Goal: Task Accomplishment & Management: Use online tool/utility

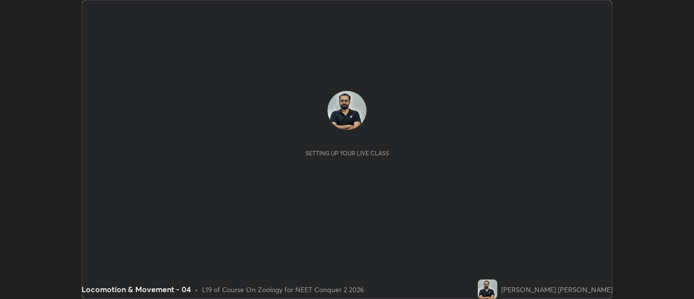
scroll to position [299, 694]
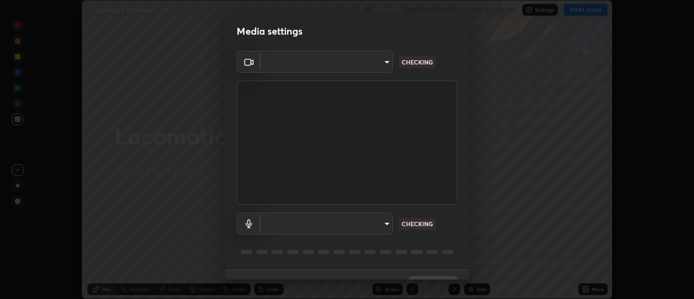
type input "d9b519daceb8a772394af6ea8e45353be5bbf62d8cb1cf3345c472de64055974"
type input "0c1d6f4920dca52653f3d052c8a51fa5a6a0e005ead25fe7dac60ff8bbe121cd"
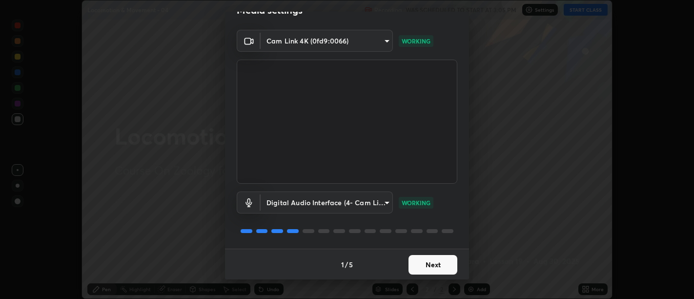
click at [428, 267] on button "Next" at bounding box center [432, 265] width 49 height 20
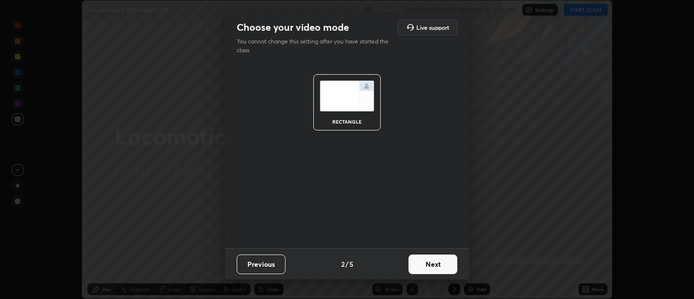
click at [428, 267] on button "Next" at bounding box center [432, 264] width 49 height 20
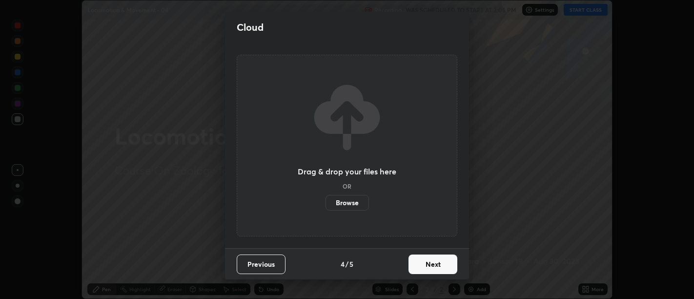
click at [428, 265] on button "Next" at bounding box center [432, 264] width 49 height 20
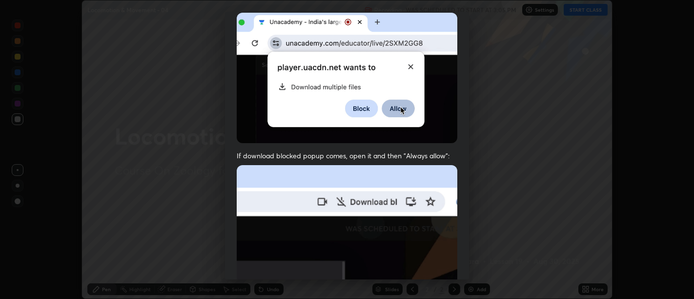
scroll to position [81, 0]
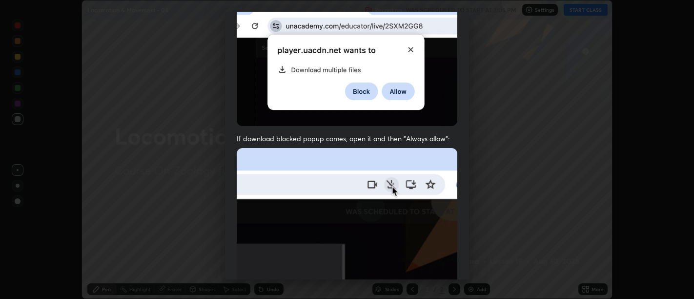
click at [400, 213] on img at bounding box center [347, 254] width 220 height 213
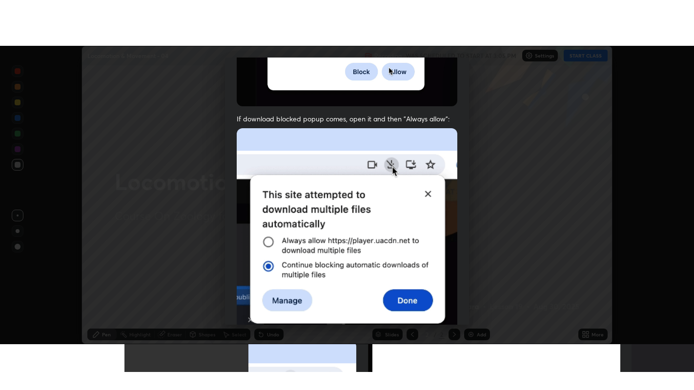
scroll to position [220, 0]
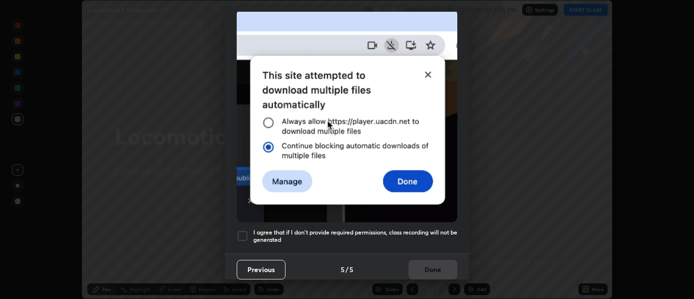
click at [404, 228] on h5 "I agree that if I don't provide required permissions, class recording will not …" at bounding box center [355, 235] width 204 height 15
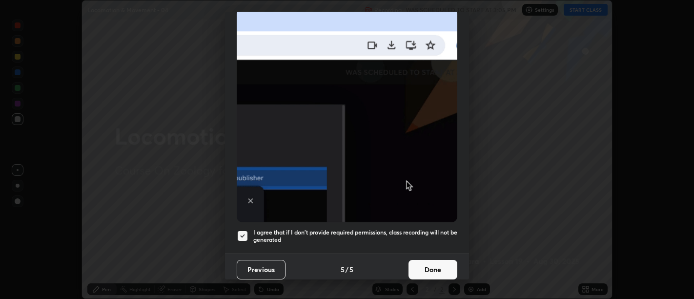
click at [421, 262] on button "Done" at bounding box center [432, 269] width 49 height 20
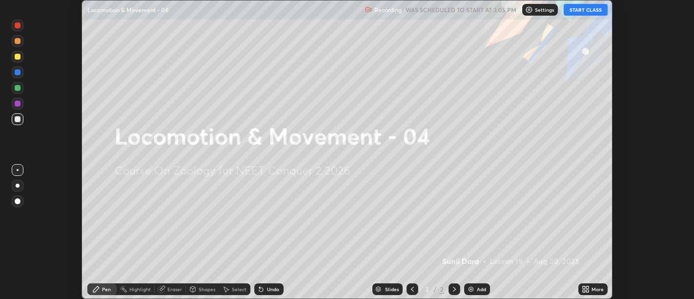
click at [588, 286] on icon at bounding box center [587, 287] width 2 height 2
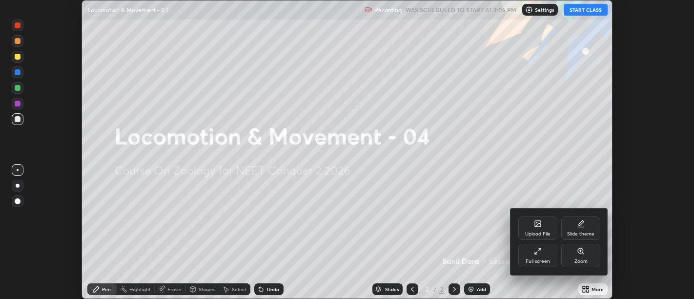
click at [559, 254] on div "Upload File Slide theme Full screen Zoom" at bounding box center [559, 241] width 82 height 51
click at [542, 251] on div "Full screen" at bounding box center [537, 254] width 39 height 23
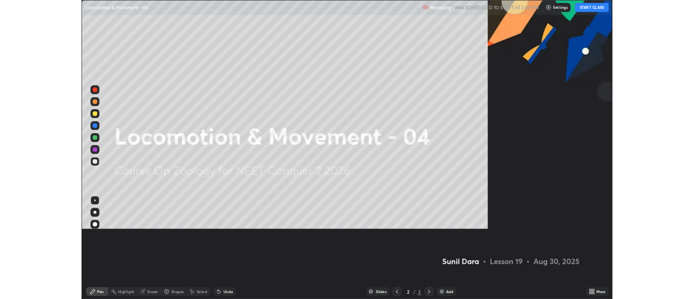
scroll to position [390, 694]
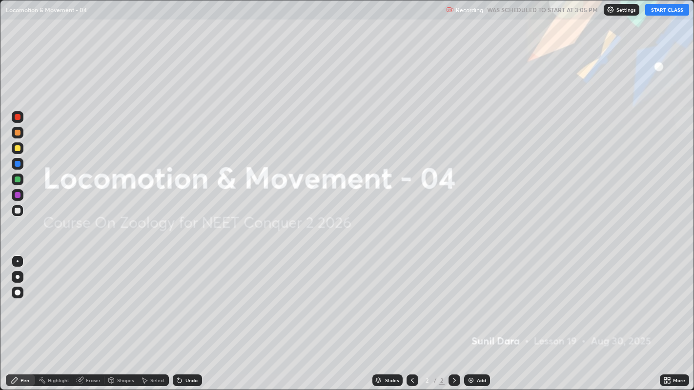
click at [667, 11] on button "START CLASS" at bounding box center [667, 10] width 44 height 12
click at [473, 298] on img at bounding box center [471, 381] width 8 height 8
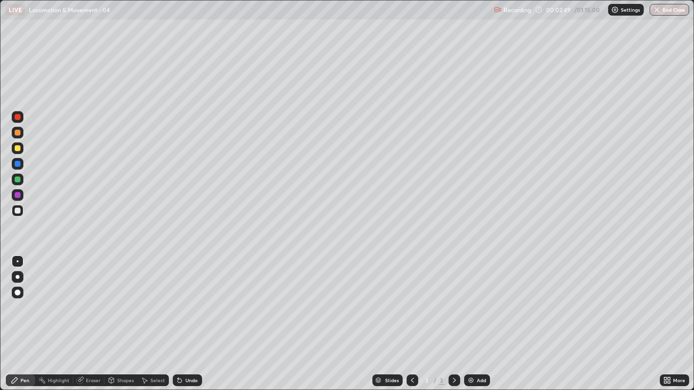
click at [13, 210] on div at bounding box center [18, 211] width 12 height 12
click at [20, 213] on div at bounding box center [18, 211] width 12 height 12
click at [24, 298] on div "Pen" at bounding box center [24, 380] width 9 height 5
click at [19, 277] on div at bounding box center [18, 277] width 4 height 4
click at [189, 298] on div "Undo" at bounding box center [191, 380] width 12 height 5
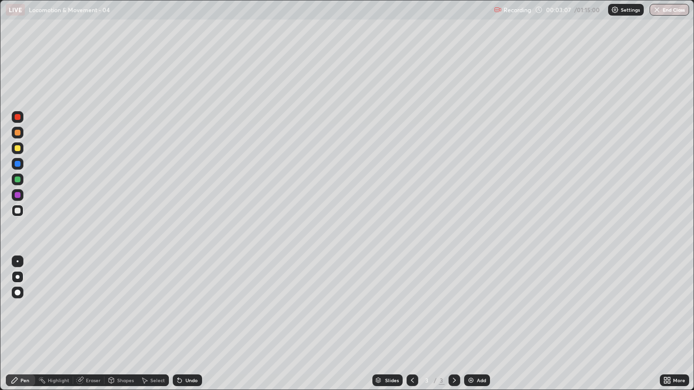
click at [15, 148] on div at bounding box center [18, 148] width 6 height 6
click at [18, 210] on div at bounding box center [18, 211] width 6 height 6
click at [15, 179] on div at bounding box center [18, 180] width 6 height 6
click at [19, 214] on div at bounding box center [18, 211] width 12 height 12
click at [21, 211] on div at bounding box center [18, 211] width 12 height 12
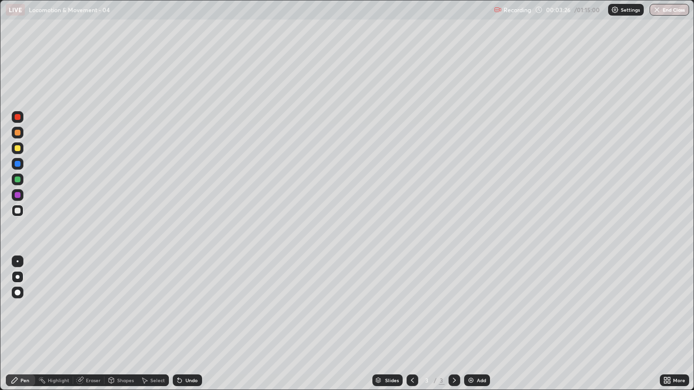
click at [20, 197] on div at bounding box center [18, 195] width 12 height 12
click at [18, 148] on div at bounding box center [18, 148] width 6 height 6
click at [18, 211] on div at bounding box center [18, 211] width 6 height 6
click at [20, 214] on div at bounding box center [18, 211] width 12 height 12
click at [17, 211] on div at bounding box center [18, 211] width 6 height 6
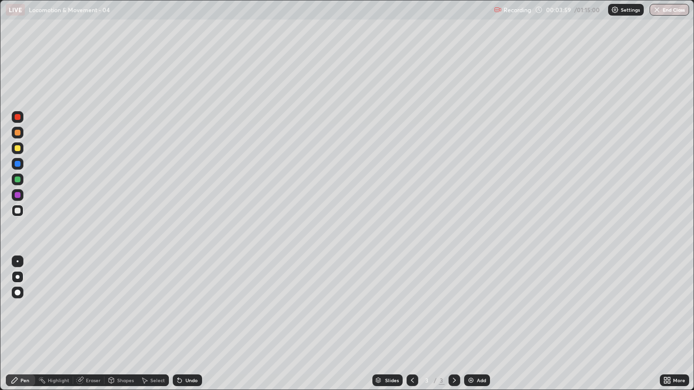
click at [18, 210] on div at bounding box center [18, 211] width 6 height 6
click at [17, 211] on div at bounding box center [18, 211] width 6 height 6
click at [20, 211] on div at bounding box center [18, 211] width 6 height 6
click at [96, 298] on div "Eraser" at bounding box center [93, 380] width 15 height 5
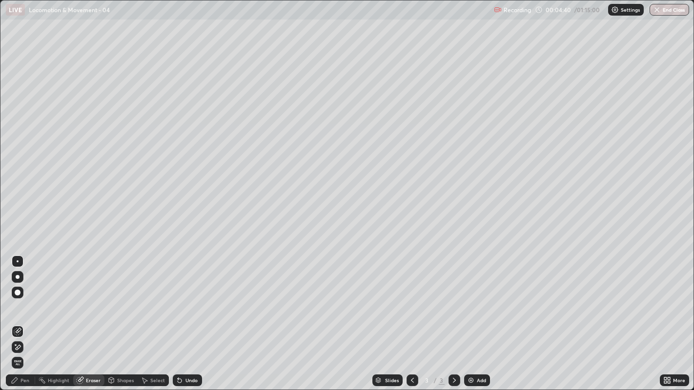
click at [24, 298] on div "Pen" at bounding box center [24, 380] width 9 height 5
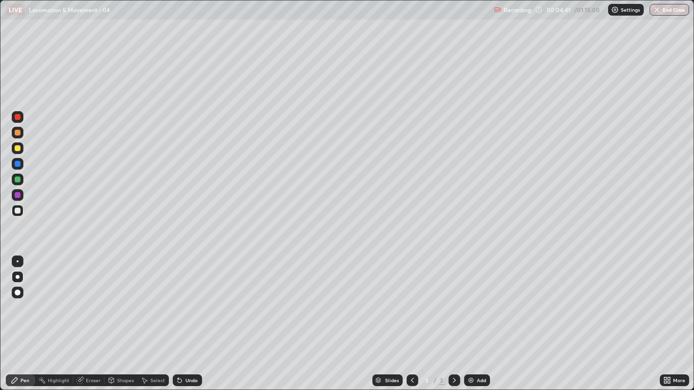
click at [18, 163] on div at bounding box center [18, 164] width 6 height 6
click at [20, 196] on div at bounding box center [18, 195] width 6 height 6
click at [16, 195] on div at bounding box center [18, 195] width 6 height 6
click at [16, 209] on div at bounding box center [18, 211] width 6 height 6
click at [17, 210] on div at bounding box center [18, 211] width 6 height 6
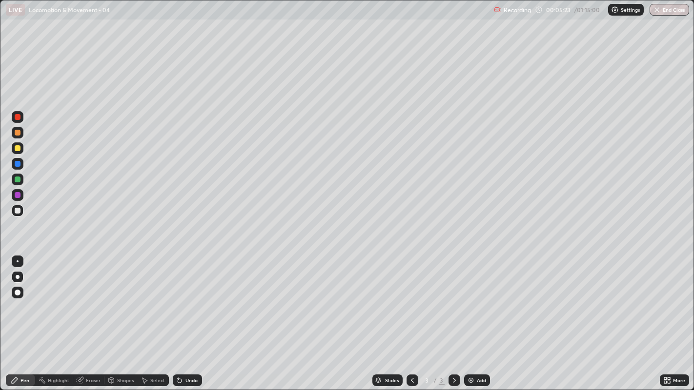
click at [20, 213] on div at bounding box center [18, 211] width 12 height 12
click at [16, 217] on div at bounding box center [18, 211] width 12 height 16
click at [18, 211] on div at bounding box center [18, 211] width 6 height 6
click at [18, 212] on div at bounding box center [18, 211] width 6 height 6
click at [453, 298] on icon at bounding box center [454, 380] width 3 height 5
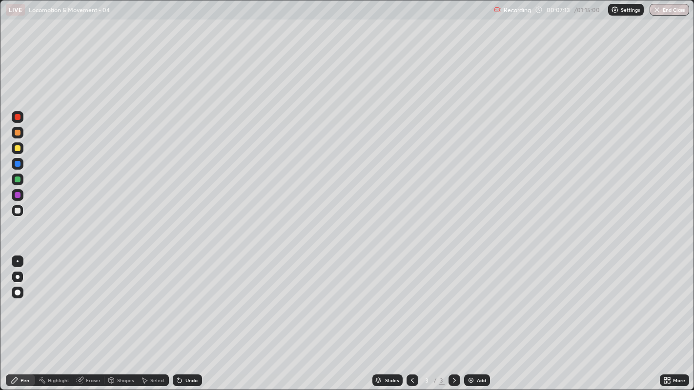
click at [474, 298] on div "Add" at bounding box center [477, 381] width 26 height 12
click at [15, 217] on div at bounding box center [18, 211] width 12 height 16
click at [13, 215] on div at bounding box center [18, 211] width 12 height 12
click at [18, 210] on div at bounding box center [18, 211] width 6 height 6
click at [20, 210] on div at bounding box center [18, 211] width 12 height 12
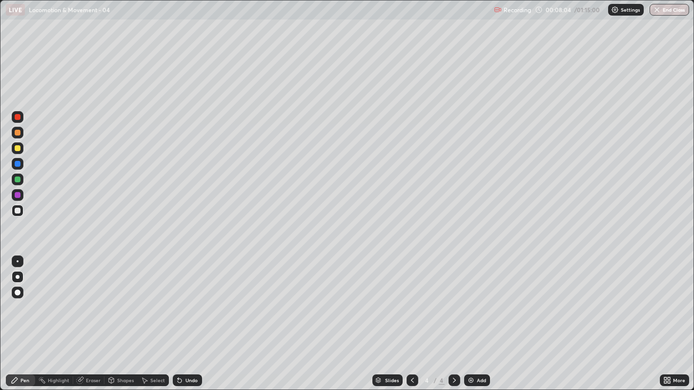
click at [18, 198] on div at bounding box center [18, 195] width 6 height 6
click at [19, 178] on div at bounding box center [18, 180] width 6 height 6
click at [18, 212] on div at bounding box center [18, 211] width 6 height 6
click at [20, 179] on div at bounding box center [18, 180] width 6 height 6
click at [16, 180] on div at bounding box center [18, 180] width 6 height 6
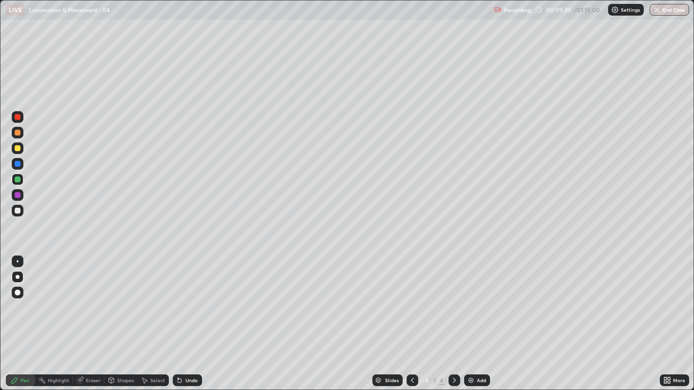
click at [17, 179] on div at bounding box center [18, 180] width 6 height 6
click at [18, 184] on div at bounding box center [18, 180] width 12 height 12
click at [19, 196] on div at bounding box center [18, 195] width 6 height 6
click at [19, 181] on div at bounding box center [18, 180] width 6 height 6
click at [15, 211] on div at bounding box center [18, 211] width 6 height 6
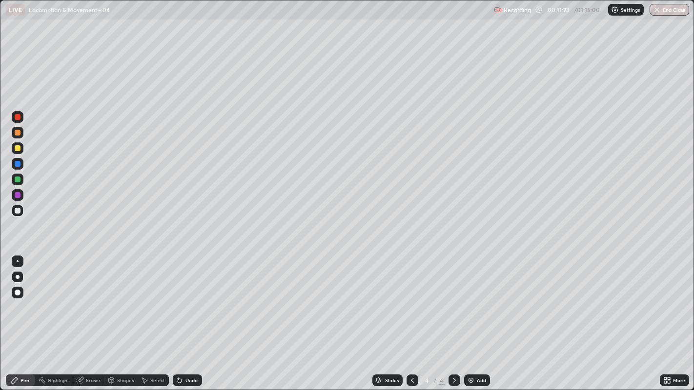
click at [15, 210] on div at bounding box center [18, 211] width 6 height 6
click at [18, 134] on div at bounding box center [18, 133] width 6 height 6
click at [21, 210] on div at bounding box center [18, 211] width 12 height 12
click at [196, 298] on div "Undo" at bounding box center [187, 381] width 29 height 12
click at [194, 298] on div "Undo" at bounding box center [187, 381] width 29 height 12
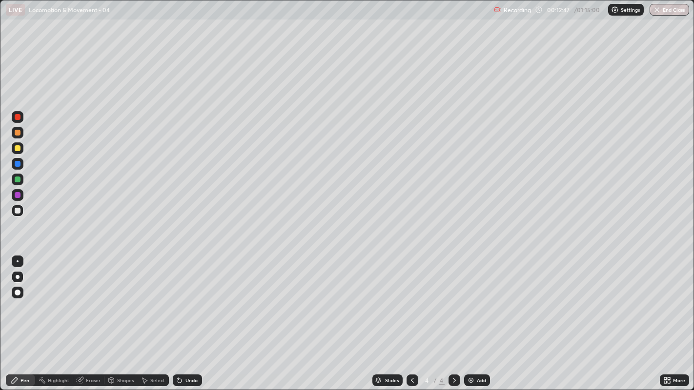
click at [193, 298] on div "Undo" at bounding box center [187, 381] width 29 height 12
click at [192, 298] on div "Undo" at bounding box center [187, 381] width 29 height 12
click at [191, 298] on div "Undo" at bounding box center [187, 381] width 29 height 12
click at [192, 298] on div "Undo" at bounding box center [187, 381] width 29 height 12
click at [189, 298] on div "Undo" at bounding box center [191, 380] width 12 height 5
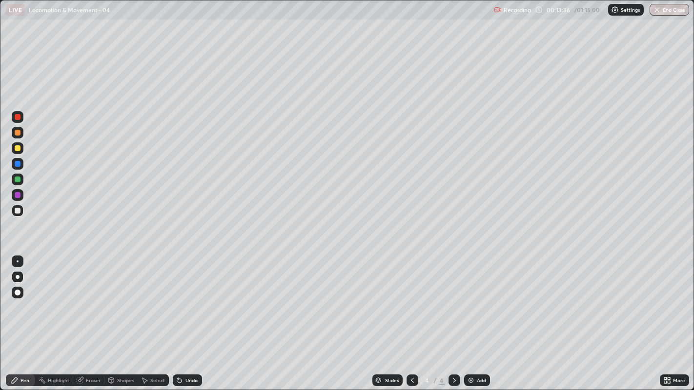
click at [190, 298] on div "Undo" at bounding box center [191, 380] width 12 height 5
click at [191, 298] on div "Undo" at bounding box center [191, 380] width 12 height 5
click at [195, 298] on div "Undo" at bounding box center [191, 380] width 12 height 5
click at [192, 298] on div "Undo" at bounding box center [191, 380] width 12 height 5
click at [18, 215] on div at bounding box center [18, 211] width 12 height 12
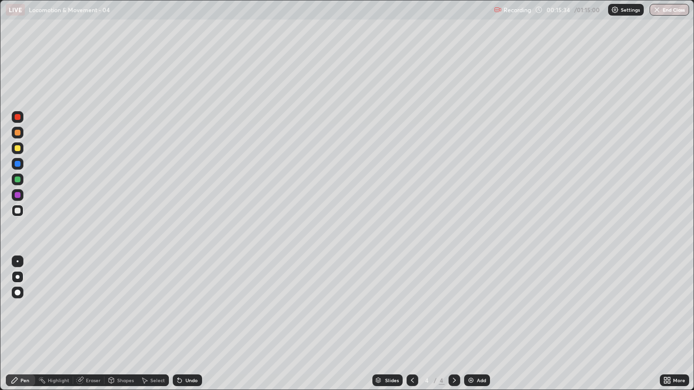
click at [19, 214] on div at bounding box center [18, 211] width 12 height 12
click at [478, 298] on div "Add" at bounding box center [477, 381] width 26 height 12
click at [21, 216] on div at bounding box center [18, 211] width 12 height 16
click at [19, 212] on div at bounding box center [18, 211] width 6 height 6
click at [18, 211] on div at bounding box center [18, 211] width 6 height 6
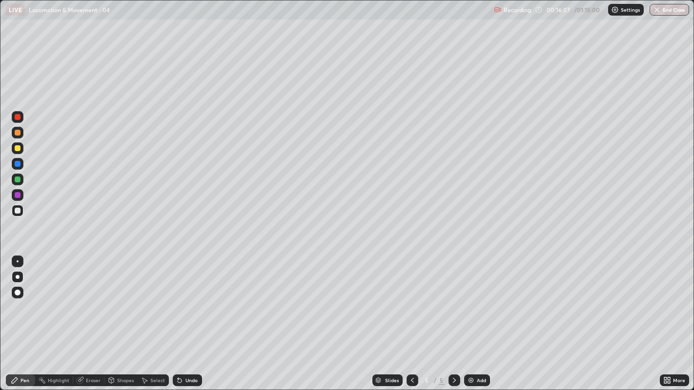
click at [19, 208] on div at bounding box center [18, 211] width 6 height 6
click at [20, 211] on div at bounding box center [18, 211] width 6 height 6
click at [189, 298] on div "Undo" at bounding box center [191, 380] width 12 height 5
click at [193, 298] on div "Undo" at bounding box center [187, 381] width 29 height 12
click at [188, 298] on div "Undo" at bounding box center [187, 381] width 29 height 12
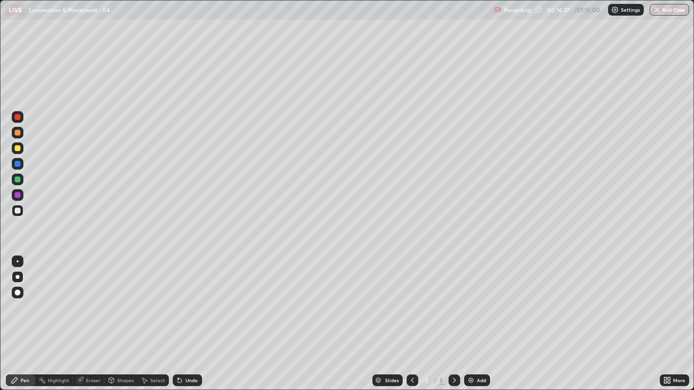
click at [18, 208] on div at bounding box center [18, 211] width 6 height 6
click at [411, 298] on icon at bounding box center [412, 381] width 8 height 8
click at [454, 298] on icon at bounding box center [454, 381] width 8 height 8
click at [17, 212] on div at bounding box center [18, 211] width 6 height 6
click at [410, 298] on icon at bounding box center [412, 381] width 8 height 8
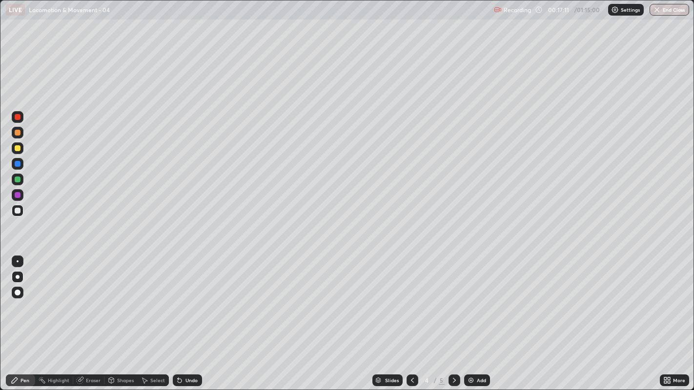
click at [17, 148] on div at bounding box center [18, 148] width 6 height 6
click at [22, 137] on div at bounding box center [18, 133] width 12 height 12
click at [455, 298] on div at bounding box center [454, 381] width 12 height 12
click at [20, 210] on div at bounding box center [18, 211] width 6 height 6
click at [187, 298] on div "Undo" at bounding box center [191, 380] width 12 height 5
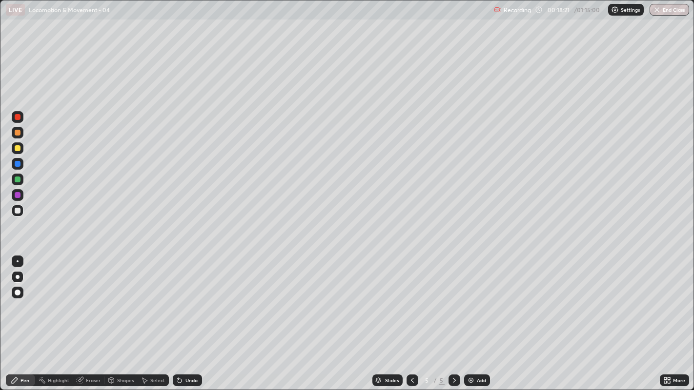
click at [20, 212] on div at bounding box center [18, 211] width 6 height 6
click at [411, 298] on icon at bounding box center [412, 381] width 8 height 8
click at [21, 209] on div at bounding box center [18, 211] width 12 height 12
click at [17, 216] on div at bounding box center [18, 211] width 12 height 12
click at [453, 298] on icon at bounding box center [454, 381] width 8 height 8
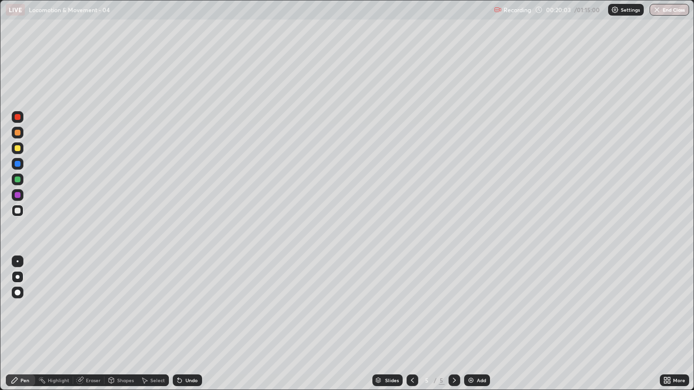
click at [17, 214] on div at bounding box center [18, 211] width 12 height 12
click at [17, 212] on div at bounding box center [18, 211] width 6 height 6
click at [18, 211] on div at bounding box center [18, 211] width 6 height 6
click at [20, 210] on div at bounding box center [18, 211] width 6 height 6
click at [17, 211] on div at bounding box center [18, 211] width 6 height 6
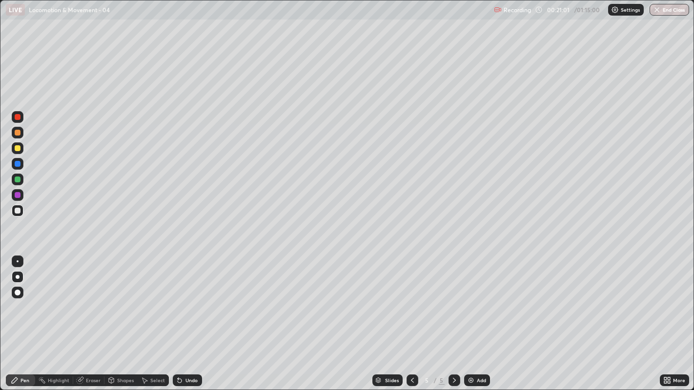
click at [406, 298] on div at bounding box center [412, 381] width 12 height 12
click at [17, 134] on div at bounding box center [18, 133] width 6 height 6
click at [15, 134] on div at bounding box center [18, 133] width 6 height 6
click at [14, 210] on div at bounding box center [18, 211] width 12 height 12
click at [453, 298] on icon at bounding box center [454, 381] width 8 height 8
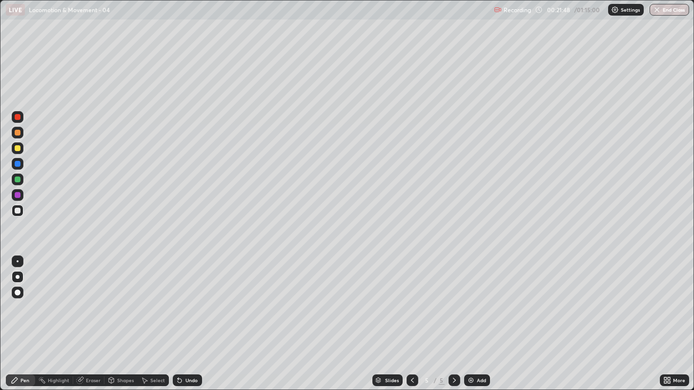
click at [473, 298] on img at bounding box center [471, 381] width 8 height 8
click at [17, 211] on div at bounding box center [18, 211] width 6 height 6
click at [189, 298] on div "Undo" at bounding box center [191, 380] width 12 height 5
click at [196, 298] on div "Undo" at bounding box center [191, 380] width 12 height 5
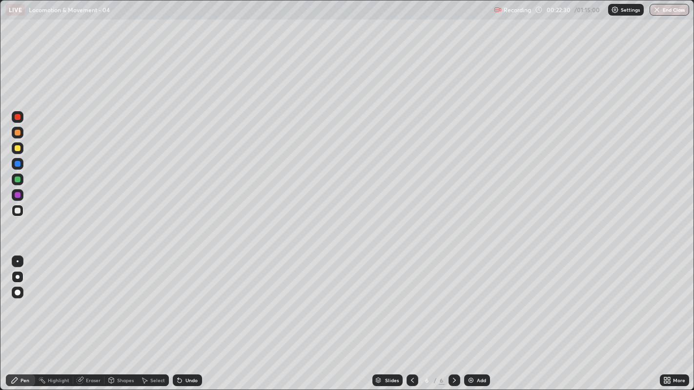
click at [18, 210] on div at bounding box center [18, 211] width 6 height 6
click at [17, 210] on div at bounding box center [18, 211] width 6 height 6
click at [411, 298] on icon at bounding box center [412, 380] width 3 height 5
click at [17, 196] on div at bounding box center [18, 195] width 6 height 6
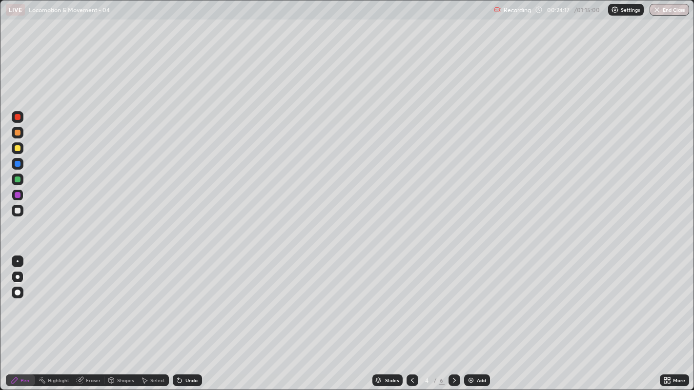
click at [453, 298] on icon at bounding box center [454, 380] width 3 height 5
click at [453, 298] on icon at bounding box center [454, 381] width 8 height 8
click at [17, 211] on div at bounding box center [18, 211] width 6 height 6
click at [18, 211] on div at bounding box center [18, 211] width 6 height 6
click at [193, 298] on div "Undo" at bounding box center [191, 380] width 12 height 5
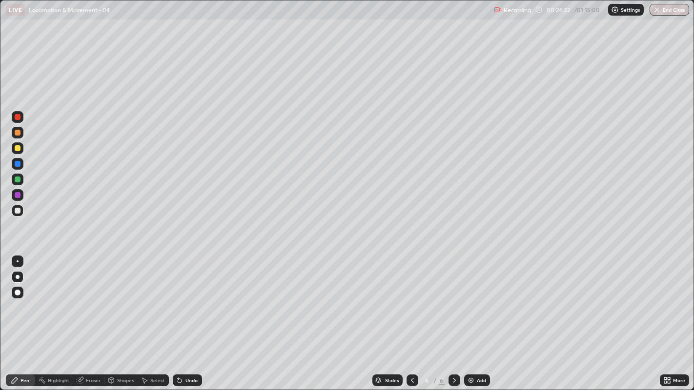
click at [189, 298] on div "Undo" at bounding box center [191, 380] width 12 height 5
click at [190, 298] on div "Undo" at bounding box center [187, 381] width 29 height 12
click at [191, 298] on div "Undo" at bounding box center [191, 380] width 12 height 5
click at [18, 211] on div at bounding box center [18, 211] width 6 height 6
click at [411, 298] on icon at bounding box center [412, 381] width 8 height 8
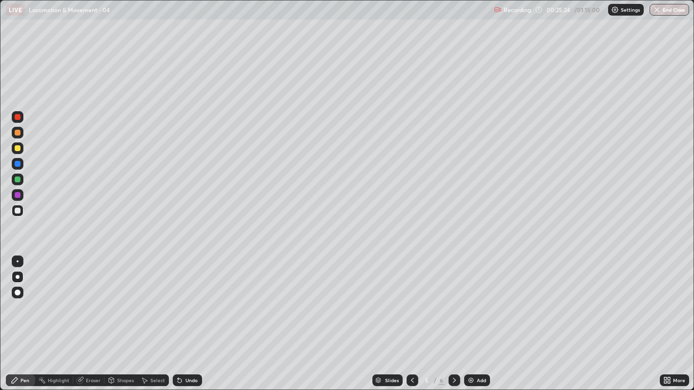
click at [410, 298] on icon at bounding box center [412, 381] width 8 height 8
click at [19, 182] on div at bounding box center [18, 180] width 6 height 6
click at [16, 212] on div at bounding box center [18, 211] width 6 height 6
click at [453, 298] on icon at bounding box center [454, 381] width 8 height 8
click at [453, 298] on div at bounding box center [454, 381] width 12 height 12
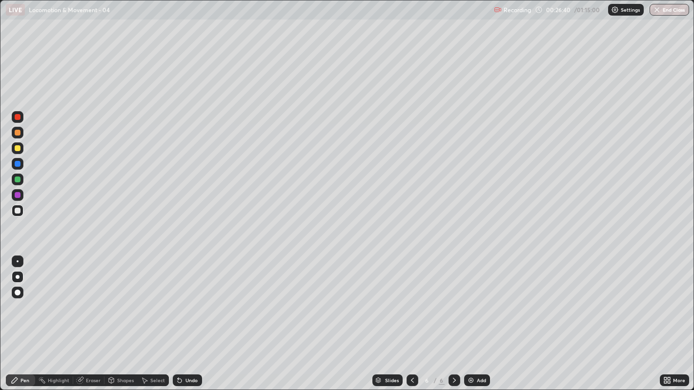
click at [454, 298] on icon at bounding box center [454, 381] width 8 height 8
click at [478, 298] on div "Add" at bounding box center [481, 380] width 9 height 5
click at [18, 214] on div at bounding box center [18, 211] width 12 height 12
click at [16, 216] on div at bounding box center [18, 211] width 12 height 12
click at [16, 214] on div at bounding box center [18, 211] width 12 height 12
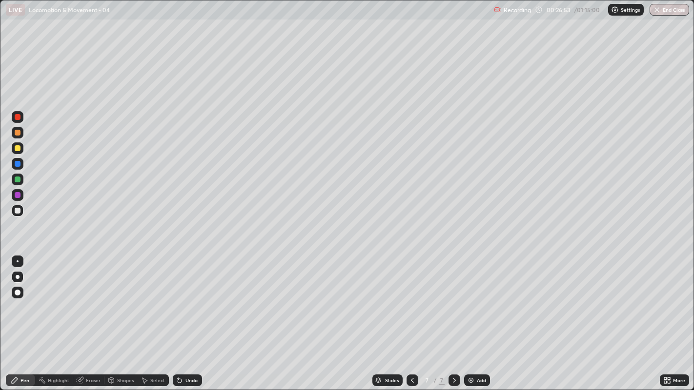
click at [19, 208] on div at bounding box center [18, 211] width 6 height 6
click at [196, 298] on div "Undo" at bounding box center [191, 380] width 12 height 5
click at [194, 298] on div "Undo" at bounding box center [191, 380] width 12 height 5
click at [17, 213] on div at bounding box center [18, 211] width 6 height 6
click at [410, 298] on icon at bounding box center [412, 381] width 8 height 8
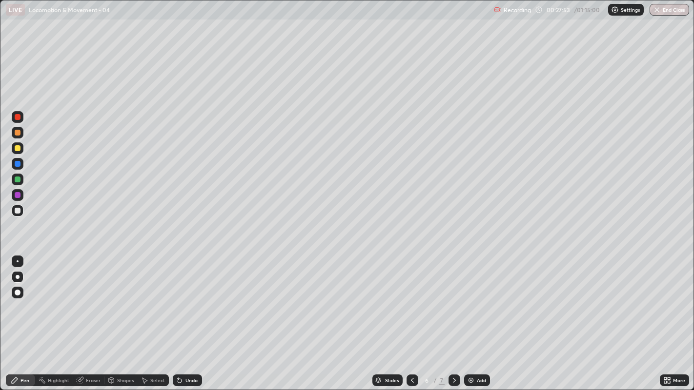
click at [410, 298] on icon at bounding box center [412, 381] width 8 height 8
click at [411, 298] on icon at bounding box center [412, 381] width 8 height 8
click at [453, 298] on icon at bounding box center [454, 381] width 8 height 8
click at [452, 298] on icon at bounding box center [454, 381] width 8 height 8
click at [453, 298] on icon at bounding box center [454, 381] width 8 height 8
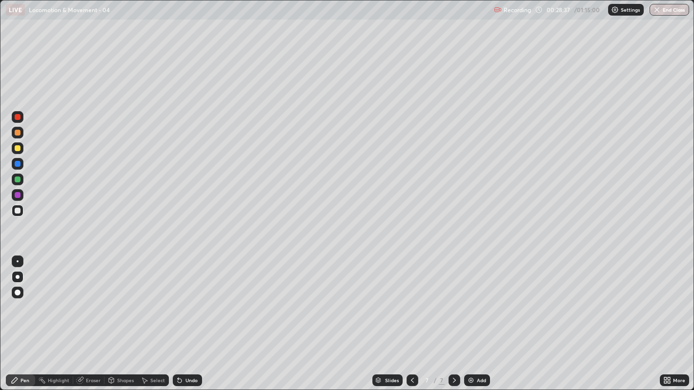
click at [17, 211] on div at bounding box center [18, 211] width 6 height 6
click at [19, 213] on div at bounding box center [18, 211] width 6 height 6
click at [19, 212] on div at bounding box center [18, 211] width 6 height 6
click at [18, 211] on div at bounding box center [18, 211] width 6 height 6
click at [15, 212] on div at bounding box center [18, 211] width 6 height 6
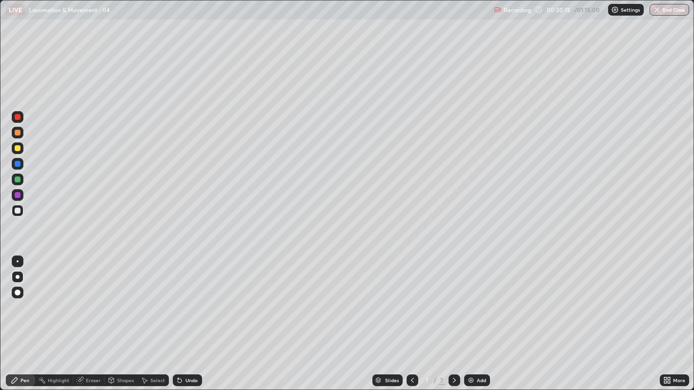
click at [19, 209] on div at bounding box center [18, 211] width 6 height 6
click at [16, 208] on div at bounding box center [18, 211] width 6 height 6
click at [15, 162] on div at bounding box center [18, 164] width 6 height 6
click at [17, 149] on div at bounding box center [18, 148] width 6 height 6
click at [15, 209] on div at bounding box center [18, 211] width 6 height 6
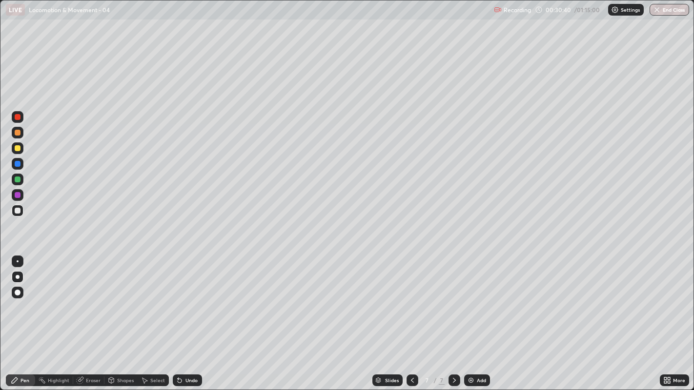
click at [15, 210] on div at bounding box center [18, 211] width 6 height 6
click at [411, 298] on icon at bounding box center [412, 381] width 8 height 8
click at [409, 298] on div at bounding box center [412, 381] width 12 height 12
click at [411, 298] on icon at bounding box center [412, 381] width 8 height 8
click at [453, 298] on div at bounding box center [454, 381] width 12 height 12
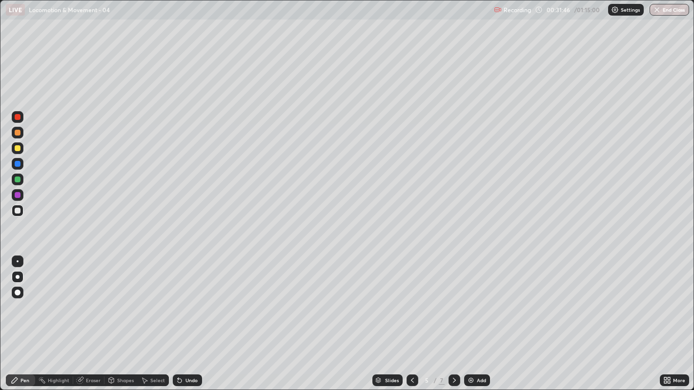
click at [454, 298] on icon at bounding box center [454, 380] width 3 height 5
click at [453, 298] on icon at bounding box center [454, 381] width 8 height 8
click at [471, 298] on img at bounding box center [471, 381] width 8 height 8
click at [16, 165] on div at bounding box center [18, 164] width 6 height 6
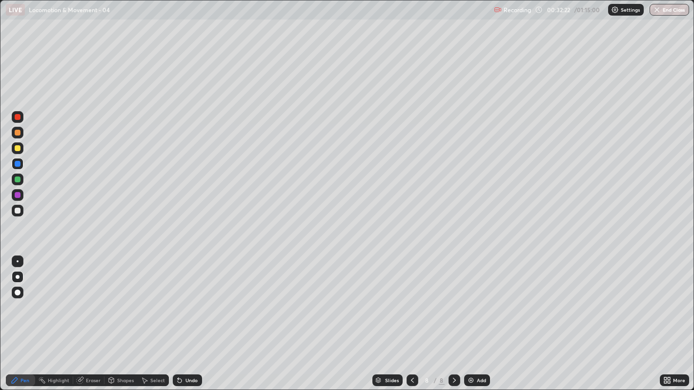
click at [17, 148] on div at bounding box center [18, 148] width 6 height 6
click at [16, 213] on div at bounding box center [18, 211] width 6 height 6
click at [17, 210] on div at bounding box center [18, 211] width 6 height 6
click at [20, 211] on div at bounding box center [18, 211] width 6 height 6
click at [187, 298] on div "Undo" at bounding box center [191, 380] width 12 height 5
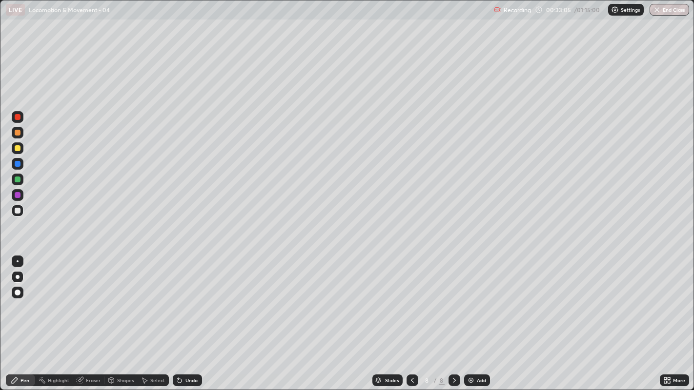
click at [189, 298] on div "Undo" at bounding box center [191, 380] width 12 height 5
click at [16, 211] on div at bounding box center [18, 211] width 6 height 6
click at [19, 163] on div at bounding box center [18, 164] width 6 height 6
click at [18, 210] on div at bounding box center [18, 211] width 6 height 6
click at [15, 212] on div at bounding box center [18, 211] width 6 height 6
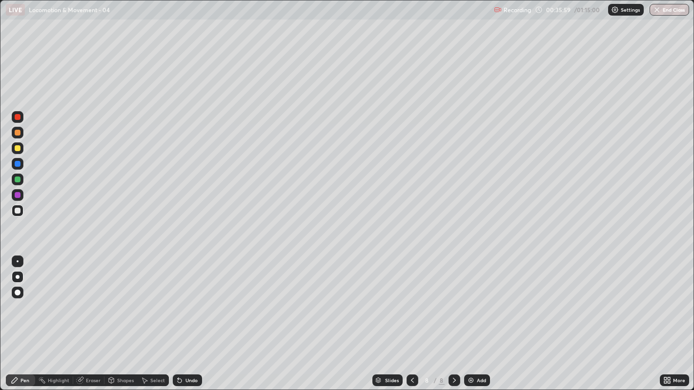
click at [19, 213] on div at bounding box center [18, 211] width 6 height 6
click at [473, 298] on img at bounding box center [471, 381] width 8 height 8
click at [411, 298] on icon at bounding box center [412, 381] width 8 height 8
click at [17, 211] on div at bounding box center [18, 211] width 6 height 6
click at [453, 298] on icon at bounding box center [454, 381] width 8 height 8
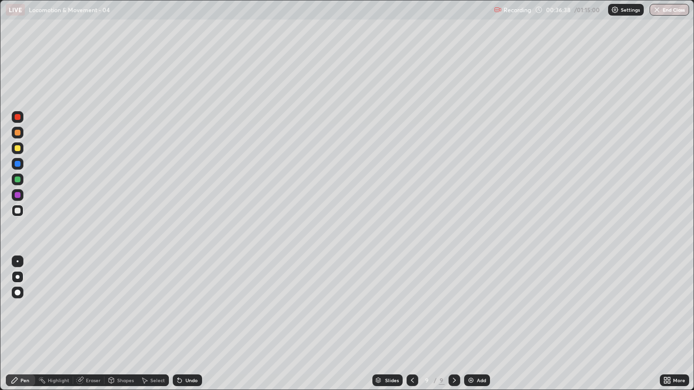
click at [18, 206] on div at bounding box center [18, 211] width 12 height 12
click at [15, 210] on div at bounding box center [18, 211] width 6 height 6
click at [411, 298] on icon at bounding box center [412, 381] width 8 height 8
click at [454, 298] on div at bounding box center [454, 381] width 12 height 20
click at [17, 211] on div at bounding box center [18, 211] width 6 height 6
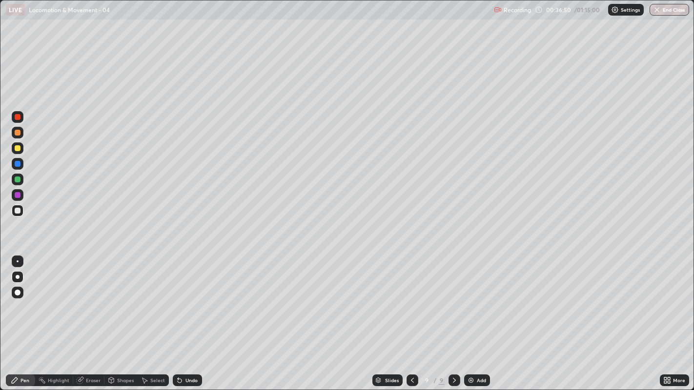
click at [19, 216] on div at bounding box center [18, 211] width 12 height 12
click at [18, 212] on div at bounding box center [18, 211] width 6 height 6
click at [18, 215] on div at bounding box center [18, 211] width 12 height 12
click at [18, 210] on div at bounding box center [18, 211] width 6 height 6
click at [16, 211] on div at bounding box center [18, 211] width 6 height 6
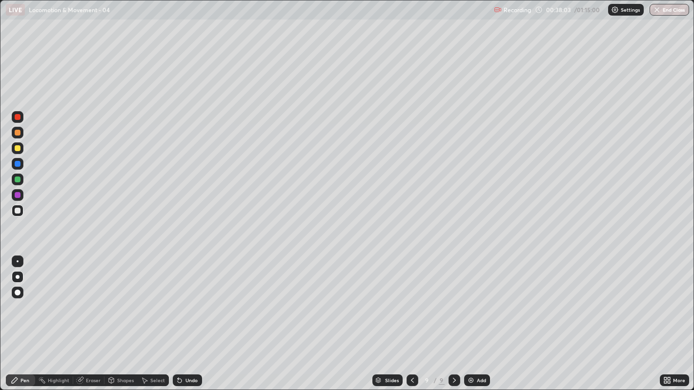
click at [12, 211] on div at bounding box center [18, 211] width 12 height 12
click at [16, 198] on div at bounding box center [18, 195] width 6 height 6
click at [17, 149] on div at bounding box center [18, 148] width 6 height 6
click at [17, 195] on div at bounding box center [18, 195] width 6 height 6
click at [17, 211] on div at bounding box center [18, 211] width 6 height 6
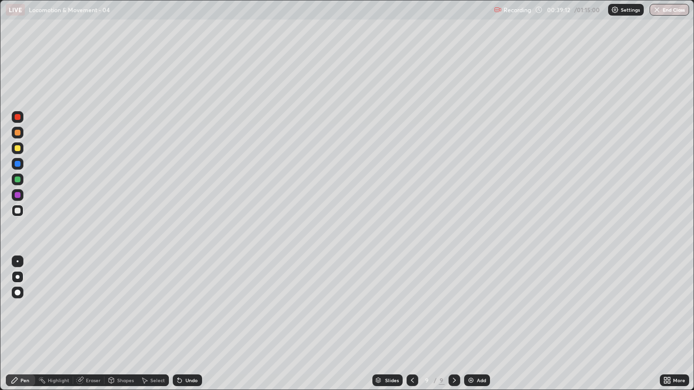
click at [152, 298] on div "Select" at bounding box center [157, 380] width 15 height 5
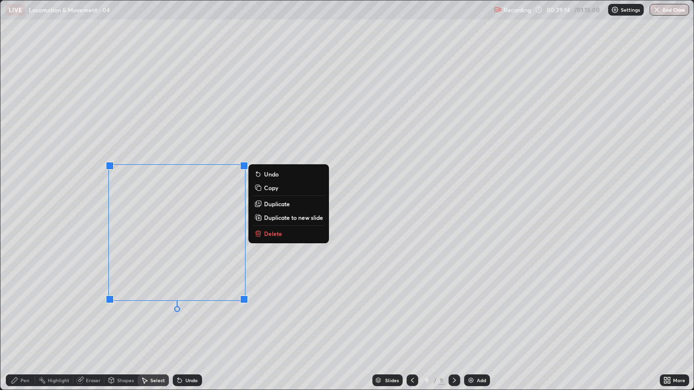
click at [268, 237] on p "Delete" at bounding box center [273, 234] width 18 height 8
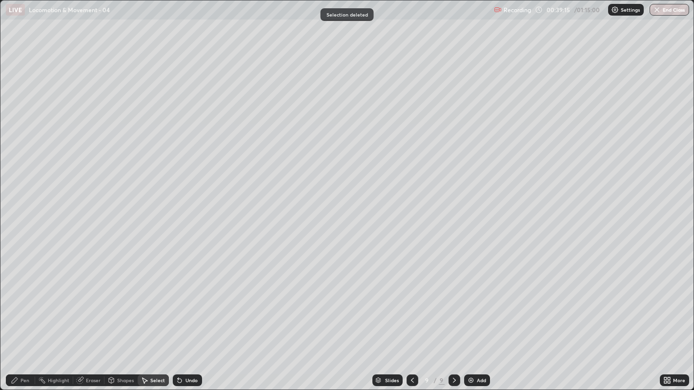
click at [20, 298] on div "Pen" at bounding box center [24, 380] width 9 height 5
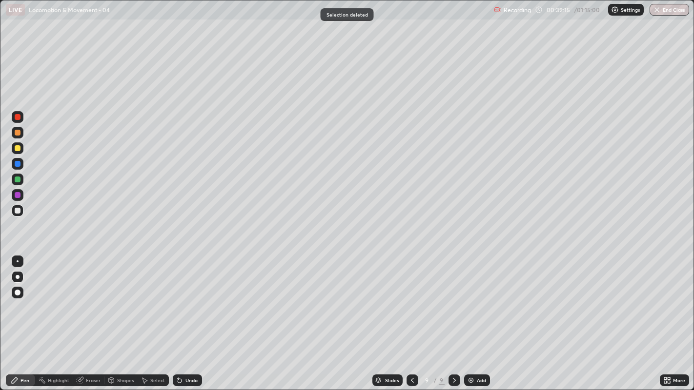
click at [14, 210] on div at bounding box center [18, 211] width 12 height 12
click at [194, 298] on div "Undo" at bounding box center [187, 381] width 29 height 12
click at [18, 195] on div at bounding box center [18, 195] width 6 height 6
click at [18, 211] on div at bounding box center [18, 211] width 6 height 6
click at [15, 212] on div at bounding box center [18, 211] width 6 height 6
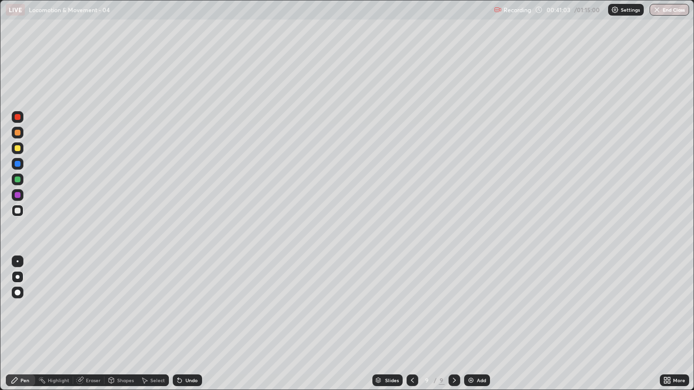
click at [15, 214] on div at bounding box center [18, 211] width 12 height 12
click at [477, 298] on div "Add" at bounding box center [481, 380] width 9 height 5
click at [19, 210] on div at bounding box center [18, 211] width 6 height 6
click at [17, 213] on div at bounding box center [18, 211] width 6 height 6
click at [17, 211] on div at bounding box center [18, 211] width 6 height 6
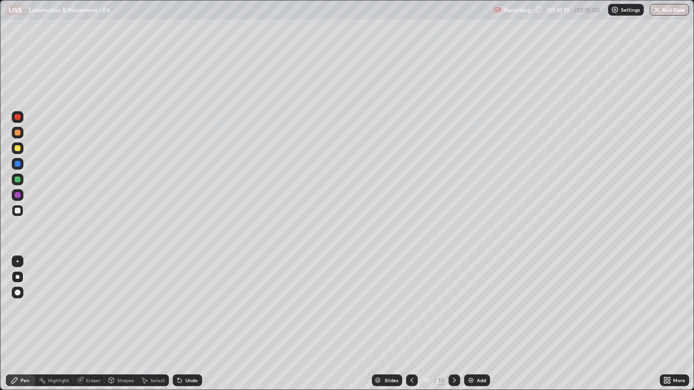
click at [16, 209] on div at bounding box center [18, 211] width 6 height 6
click at [15, 209] on div at bounding box center [18, 211] width 6 height 6
click at [191, 298] on div "Undo" at bounding box center [191, 380] width 12 height 5
click at [189, 298] on div "Undo" at bounding box center [191, 380] width 12 height 5
click at [188, 298] on div "Undo" at bounding box center [191, 380] width 12 height 5
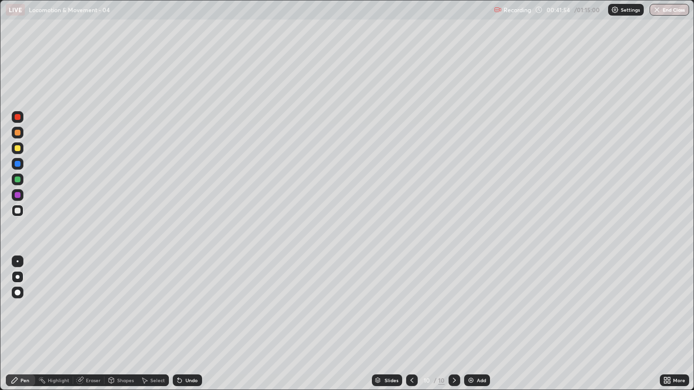
click at [193, 298] on div "Undo" at bounding box center [191, 380] width 12 height 5
click at [17, 210] on div at bounding box center [18, 211] width 6 height 6
click at [20, 213] on div at bounding box center [18, 211] width 12 height 12
click at [20, 209] on div at bounding box center [18, 211] width 6 height 6
click at [17, 210] on div at bounding box center [18, 211] width 6 height 6
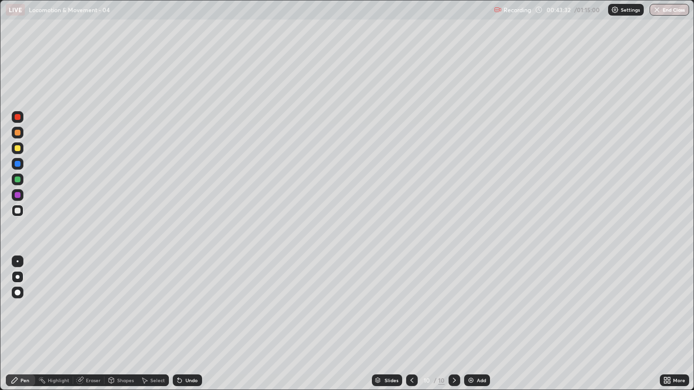
click at [18, 210] on div at bounding box center [18, 211] width 6 height 6
click at [195, 298] on div "Undo" at bounding box center [191, 380] width 12 height 5
click at [186, 298] on div "Undo" at bounding box center [191, 380] width 12 height 5
click at [184, 298] on div "Undo" at bounding box center [187, 381] width 29 height 12
click at [182, 298] on div "Undo" at bounding box center [187, 381] width 29 height 12
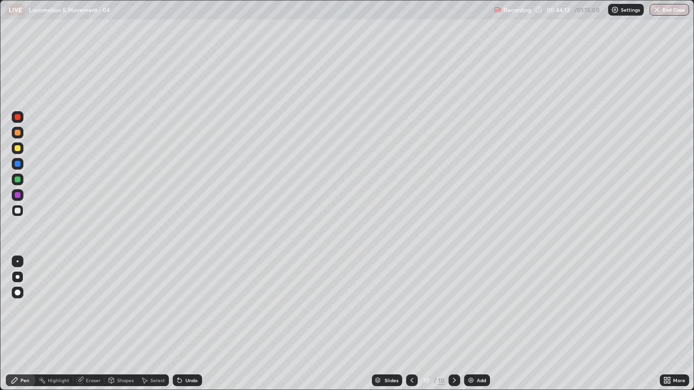
click at [189, 298] on div "Undo" at bounding box center [191, 380] width 12 height 5
click at [190, 298] on div "Undo" at bounding box center [191, 380] width 12 height 5
click at [17, 211] on div at bounding box center [18, 211] width 6 height 6
click at [411, 298] on icon at bounding box center [411, 380] width 3 height 5
click at [454, 298] on div at bounding box center [454, 381] width 12 height 20
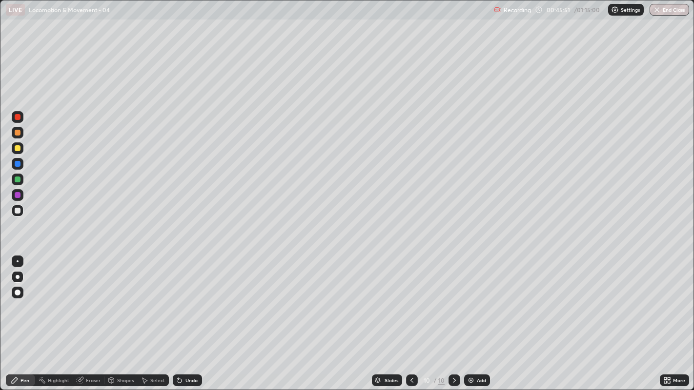
click at [454, 298] on icon at bounding box center [454, 381] width 8 height 8
click at [481, 298] on div "Add" at bounding box center [481, 380] width 9 height 5
click at [17, 211] on div at bounding box center [18, 211] width 6 height 6
click at [410, 298] on icon at bounding box center [412, 381] width 8 height 8
click at [451, 298] on icon at bounding box center [454, 381] width 8 height 8
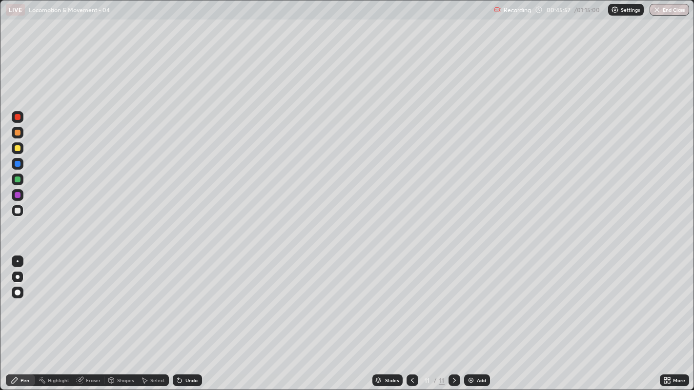
click at [15, 213] on div at bounding box center [18, 211] width 12 height 12
click at [19, 211] on div at bounding box center [18, 211] width 6 height 6
click at [17, 211] on div at bounding box center [18, 211] width 6 height 6
click at [16, 209] on div at bounding box center [18, 211] width 6 height 6
click at [19, 211] on div at bounding box center [18, 211] width 6 height 6
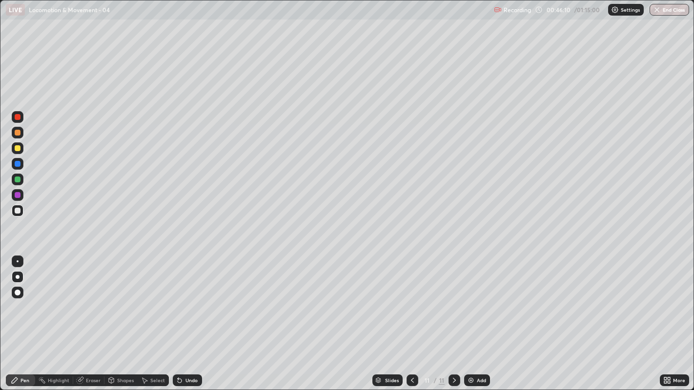
click at [17, 211] on div at bounding box center [18, 211] width 6 height 6
click at [18, 210] on div at bounding box center [18, 211] width 6 height 6
click at [17, 214] on div at bounding box center [18, 211] width 12 height 12
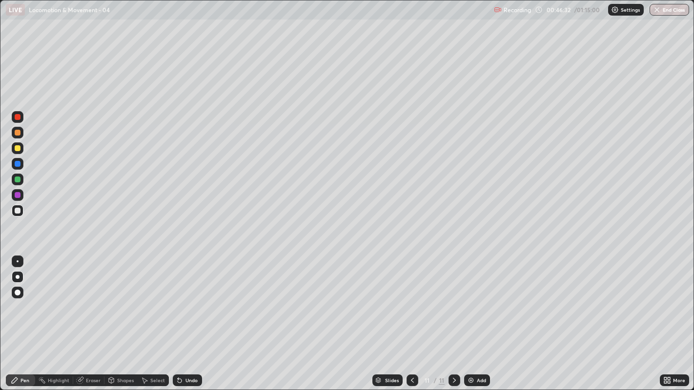
click at [411, 298] on icon at bounding box center [412, 381] width 8 height 8
click at [453, 298] on icon at bounding box center [454, 381] width 8 height 8
click at [17, 213] on div at bounding box center [18, 211] width 6 height 6
click at [19, 214] on div at bounding box center [18, 211] width 12 height 12
click at [452, 298] on icon at bounding box center [454, 381] width 8 height 8
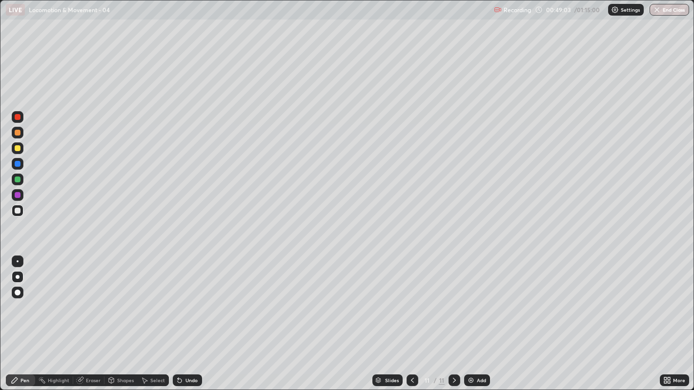
click at [473, 298] on img at bounding box center [471, 381] width 8 height 8
click at [16, 148] on div at bounding box center [18, 148] width 6 height 6
click at [18, 209] on div at bounding box center [18, 211] width 6 height 6
click at [16, 213] on div at bounding box center [18, 211] width 6 height 6
click at [17, 210] on div at bounding box center [18, 211] width 6 height 6
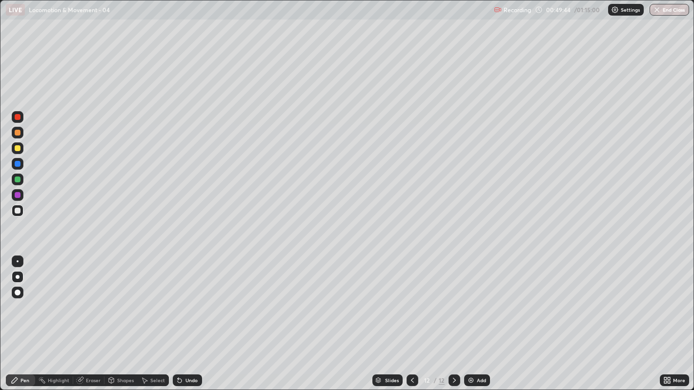
click at [14, 216] on div at bounding box center [18, 211] width 12 height 12
click at [192, 298] on div "Undo" at bounding box center [187, 381] width 29 height 12
click at [191, 298] on div "Undo" at bounding box center [191, 380] width 12 height 5
click at [15, 212] on div at bounding box center [18, 211] width 12 height 12
click at [18, 211] on div at bounding box center [18, 211] width 6 height 6
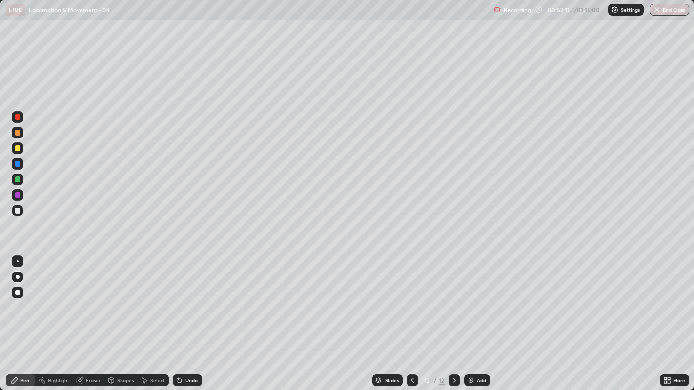
click at [477, 298] on div "Add" at bounding box center [481, 380] width 9 height 5
click at [411, 298] on icon at bounding box center [412, 381] width 8 height 8
click at [92, 298] on div "Eraser" at bounding box center [93, 380] width 15 height 5
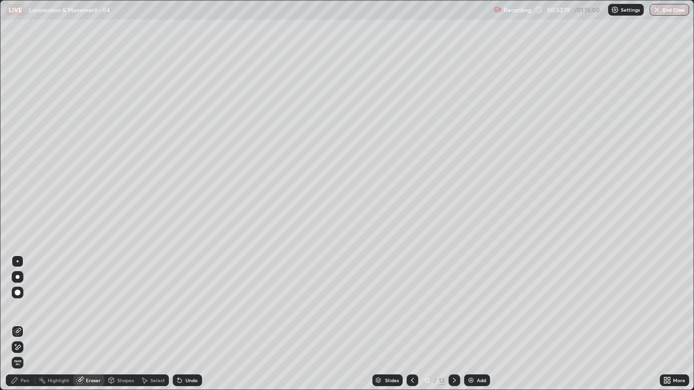
click at [25, 298] on div "Pen" at bounding box center [24, 380] width 9 height 5
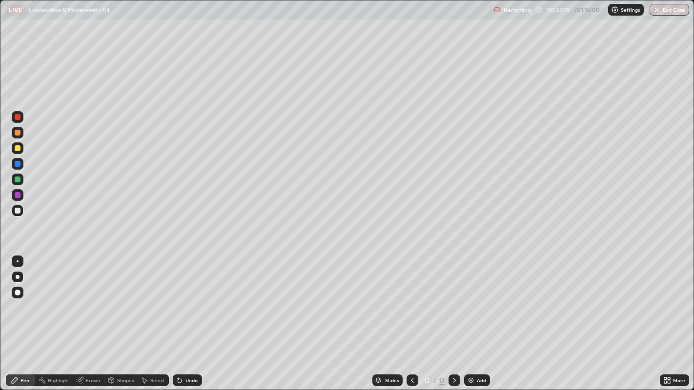
click at [18, 210] on div at bounding box center [18, 211] width 6 height 6
click at [18, 146] on div at bounding box center [18, 148] width 6 height 6
click at [18, 214] on div at bounding box center [18, 211] width 12 height 12
click at [20, 216] on div at bounding box center [18, 211] width 12 height 12
click at [19, 216] on div at bounding box center [18, 211] width 12 height 12
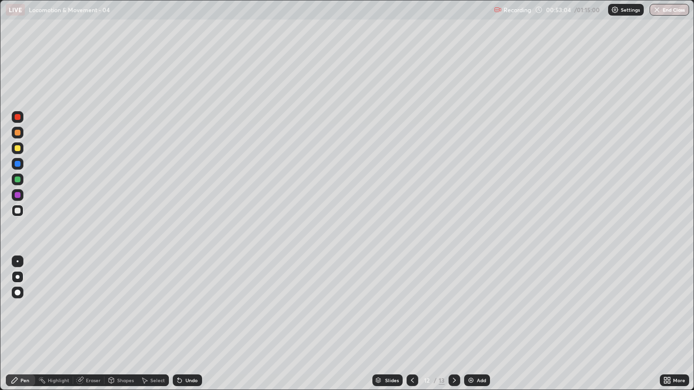
click at [195, 298] on div "Undo" at bounding box center [191, 380] width 12 height 5
click at [194, 298] on div "Undo" at bounding box center [191, 380] width 12 height 5
click at [195, 298] on div "Undo" at bounding box center [191, 380] width 12 height 5
click at [20, 212] on div at bounding box center [18, 211] width 6 height 6
click at [453, 298] on icon at bounding box center [454, 381] width 8 height 8
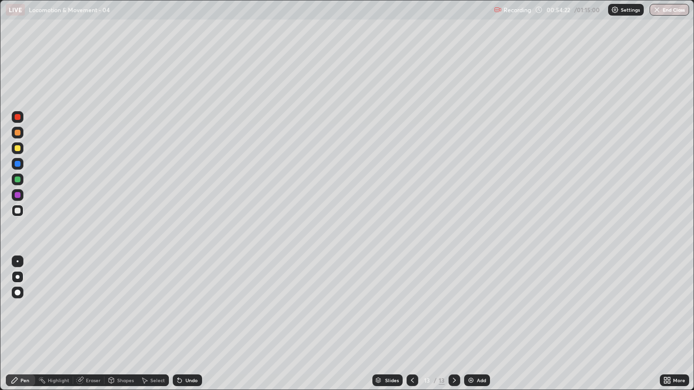
click at [22, 210] on div at bounding box center [18, 211] width 12 height 12
click at [17, 211] on div at bounding box center [18, 211] width 6 height 6
click at [18, 213] on div at bounding box center [18, 211] width 6 height 6
click at [18, 211] on div at bounding box center [18, 211] width 6 height 6
click at [17, 213] on div at bounding box center [18, 211] width 6 height 6
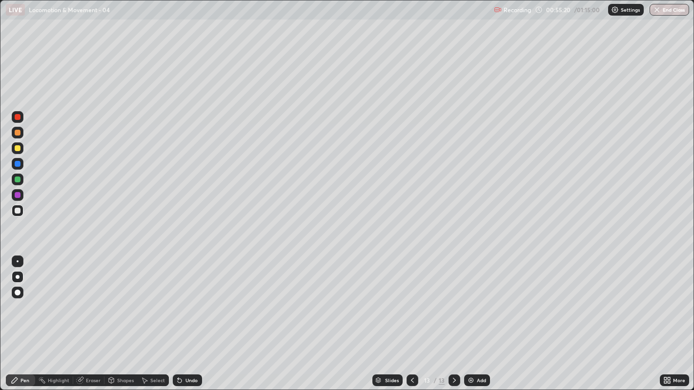
click at [17, 211] on div at bounding box center [18, 211] width 6 height 6
click at [17, 209] on div at bounding box center [18, 211] width 6 height 6
click at [189, 298] on div "Undo" at bounding box center [187, 381] width 29 height 12
click at [15, 210] on div at bounding box center [18, 211] width 6 height 6
click at [16, 211] on div at bounding box center [18, 211] width 6 height 6
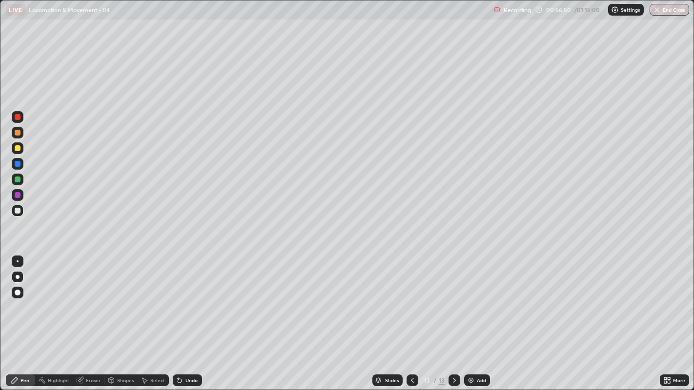
click at [15, 150] on div at bounding box center [18, 148] width 6 height 6
click at [18, 210] on div at bounding box center [18, 211] width 6 height 6
click at [20, 210] on div at bounding box center [18, 211] width 6 height 6
click at [20, 212] on div at bounding box center [18, 211] width 12 height 12
click at [17, 212] on div at bounding box center [18, 211] width 6 height 6
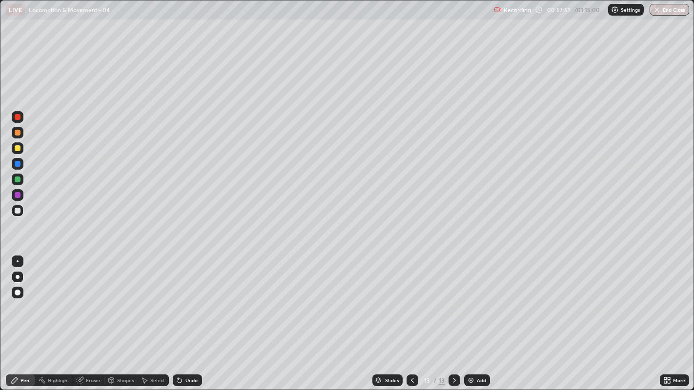
click at [18, 210] on div at bounding box center [18, 211] width 6 height 6
click at [472, 298] on img at bounding box center [471, 381] width 8 height 8
click at [20, 212] on div at bounding box center [18, 211] width 6 height 6
click at [20, 150] on div at bounding box center [18, 148] width 6 height 6
click at [16, 208] on div at bounding box center [18, 211] width 6 height 6
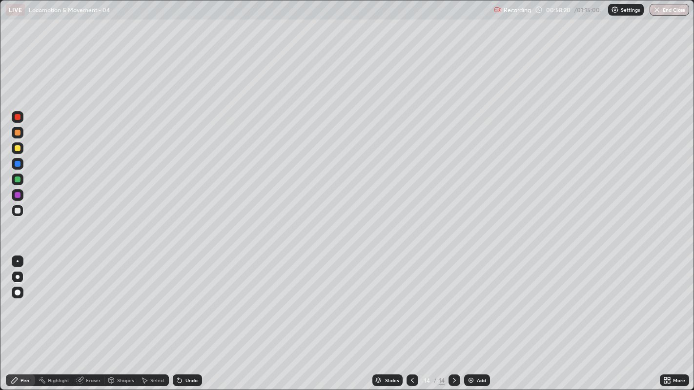
click at [17, 212] on div at bounding box center [18, 211] width 6 height 6
click at [17, 211] on div at bounding box center [18, 211] width 6 height 6
click at [23, 213] on div at bounding box center [18, 211] width 12 height 12
click at [18, 212] on div at bounding box center [18, 211] width 6 height 6
click at [196, 298] on div "Undo" at bounding box center [187, 381] width 29 height 12
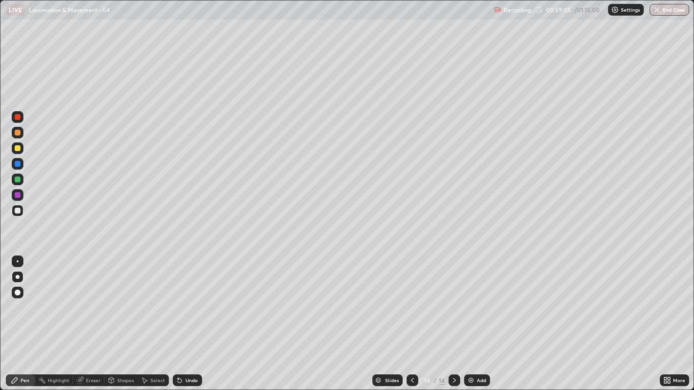
click at [192, 298] on div "Undo" at bounding box center [191, 380] width 12 height 5
click at [17, 214] on div at bounding box center [18, 211] width 12 height 12
click at [22, 213] on div at bounding box center [18, 211] width 12 height 12
click at [17, 211] on div at bounding box center [18, 211] width 6 height 6
click at [16, 166] on div at bounding box center [18, 164] width 6 height 6
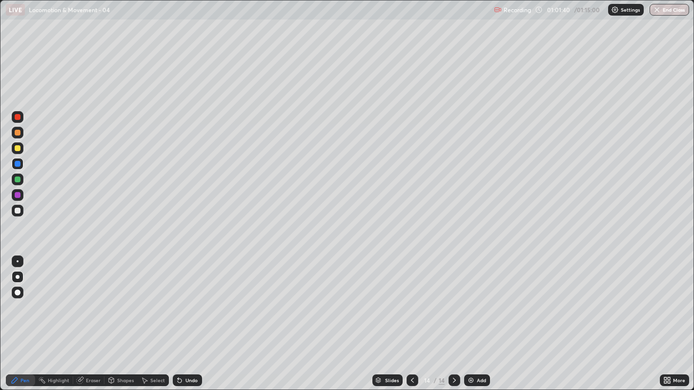
click at [16, 185] on div at bounding box center [18, 180] width 12 height 12
click at [17, 195] on div at bounding box center [18, 195] width 6 height 6
click at [17, 211] on div at bounding box center [18, 211] width 6 height 6
click at [17, 195] on div at bounding box center [18, 195] width 6 height 6
click at [18, 210] on div at bounding box center [18, 211] width 6 height 6
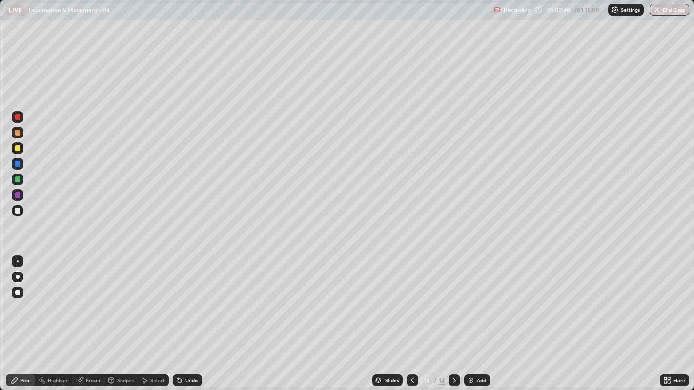
click at [453, 298] on icon at bounding box center [454, 381] width 8 height 8
click at [483, 298] on div "Add" at bounding box center [481, 380] width 9 height 5
click at [17, 149] on div at bounding box center [18, 148] width 6 height 6
click at [19, 211] on div at bounding box center [18, 211] width 6 height 6
click at [17, 134] on div at bounding box center [18, 133] width 6 height 6
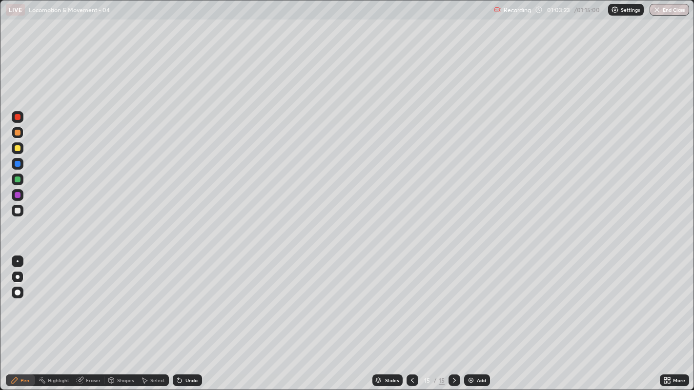
click at [189, 298] on div "Undo" at bounding box center [191, 380] width 12 height 5
click at [190, 298] on div "Undo" at bounding box center [187, 381] width 29 height 12
click at [17, 211] on div at bounding box center [18, 211] width 6 height 6
click at [15, 212] on div at bounding box center [18, 211] width 6 height 6
click at [16, 210] on div at bounding box center [18, 211] width 6 height 6
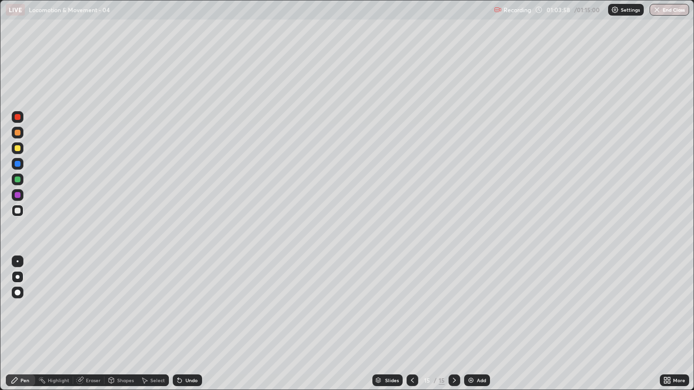
click at [13, 215] on div at bounding box center [18, 211] width 12 height 12
click at [18, 213] on div at bounding box center [18, 211] width 6 height 6
click at [18, 212] on div at bounding box center [18, 211] width 6 height 6
click at [16, 210] on div at bounding box center [18, 211] width 6 height 6
click at [17, 211] on div at bounding box center [18, 211] width 6 height 6
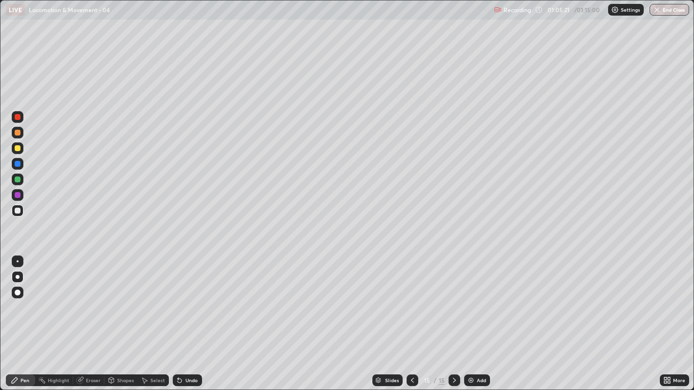
click at [15, 210] on div at bounding box center [18, 211] width 6 height 6
click at [17, 210] on div at bounding box center [18, 211] width 6 height 6
click at [187, 298] on div "Undo" at bounding box center [191, 380] width 12 height 5
click at [191, 298] on div "Undo" at bounding box center [191, 380] width 12 height 5
click at [18, 213] on div at bounding box center [18, 211] width 6 height 6
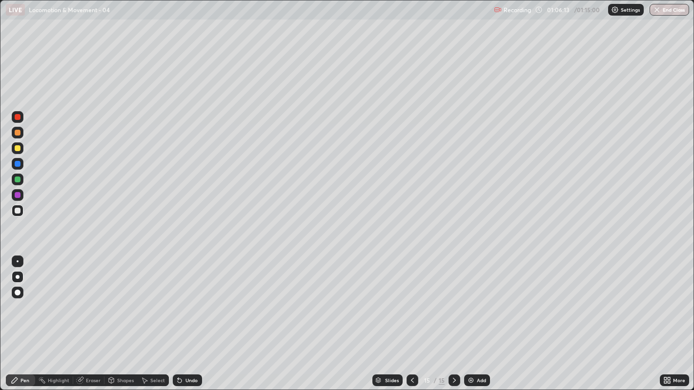
click at [19, 215] on div at bounding box center [18, 211] width 12 height 12
click at [18, 195] on div at bounding box center [18, 195] width 6 height 6
click at [18, 181] on div at bounding box center [18, 180] width 6 height 6
click at [17, 164] on div at bounding box center [18, 164] width 6 height 6
click at [17, 211] on div at bounding box center [18, 211] width 6 height 6
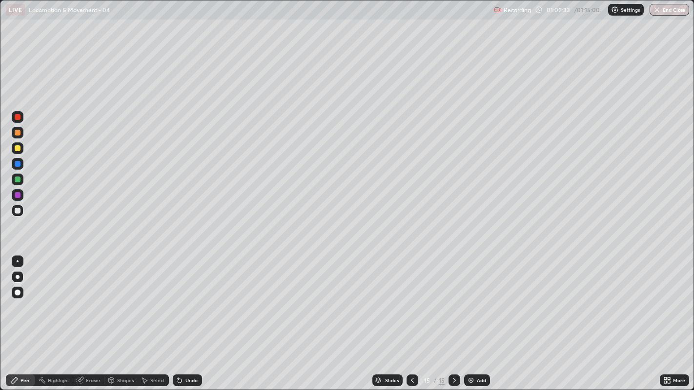
click at [16, 212] on div at bounding box center [18, 211] width 6 height 6
click at [18, 211] on div at bounding box center [18, 211] width 6 height 6
click at [475, 298] on div "Add" at bounding box center [477, 381] width 26 height 12
click at [20, 134] on div at bounding box center [18, 133] width 6 height 6
click at [668, 298] on icon at bounding box center [668, 382] width 2 height 2
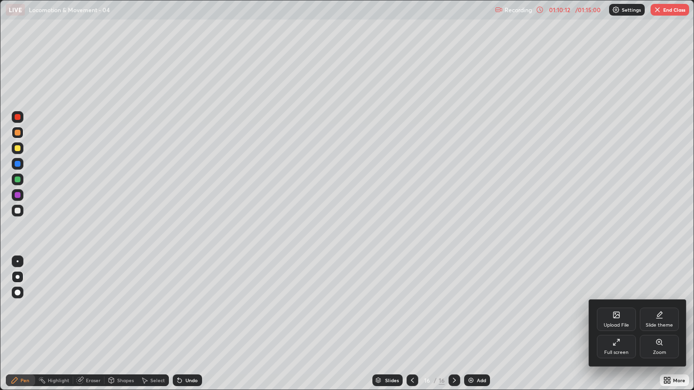
click at [619, 298] on icon at bounding box center [616, 342] width 8 height 8
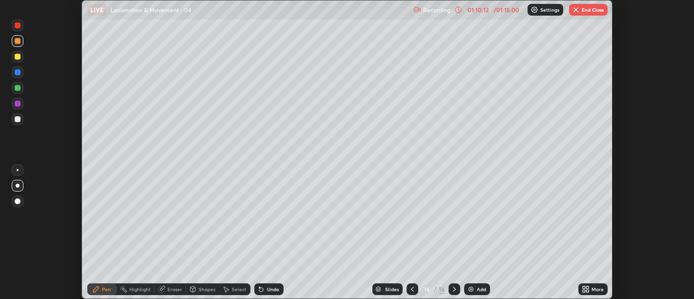
scroll to position [48476, 48081]
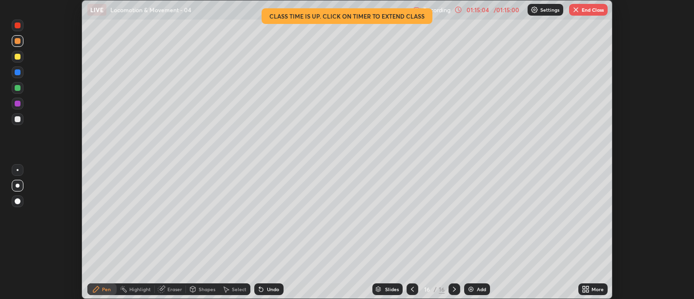
click at [572, 7] on img "button" at bounding box center [576, 10] width 8 height 8
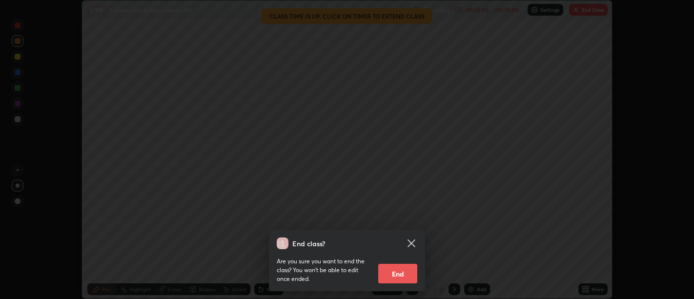
click at [398, 276] on button "End" at bounding box center [397, 273] width 39 height 20
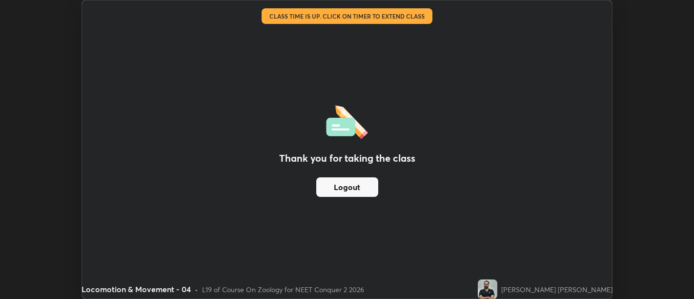
click at [318, 110] on div "Thank you for taking the class Logout" at bounding box center [347, 149] width 530 height 298
